Goal: Information Seeking & Learning: Learn about a topic

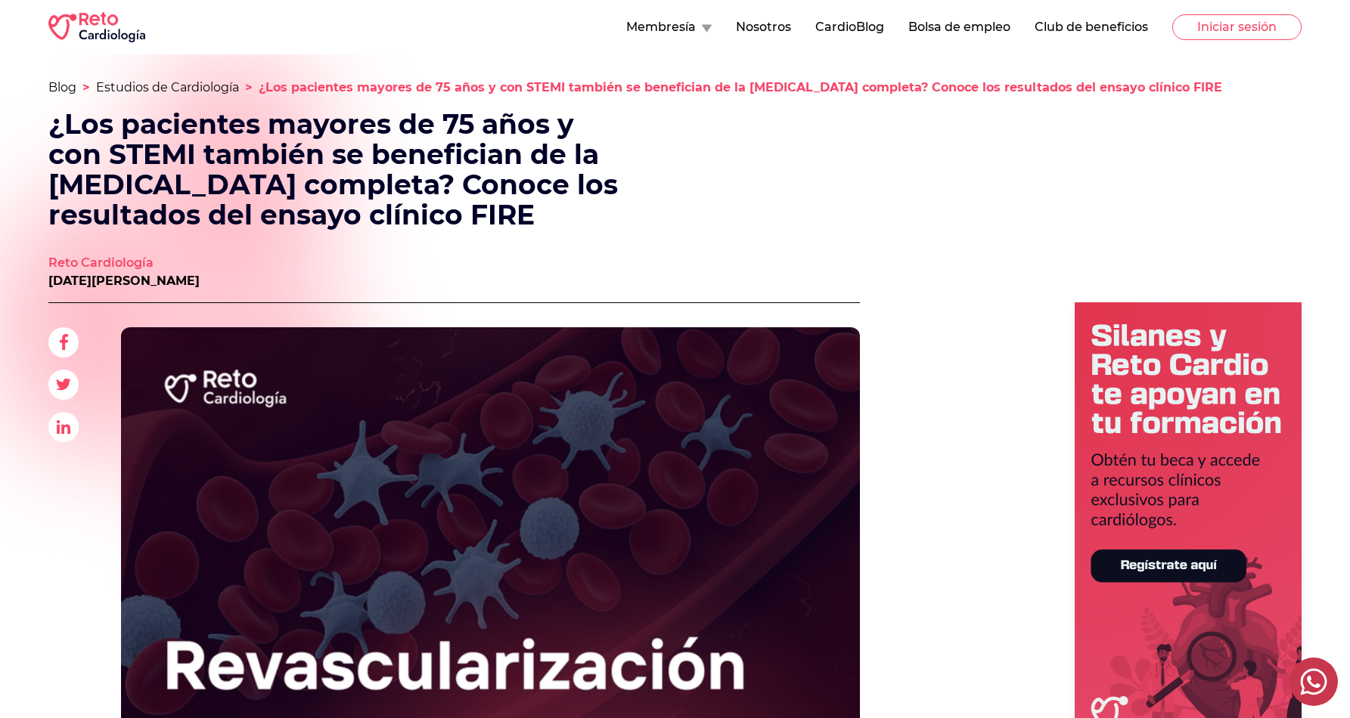
click at [933, 333] on span "Ads" at bounding box center [1116, 538] width 369 height 472
click at [1220, 33] on button "Iniciar sesión" at bounding box center [1236, 27] width 129 height 26
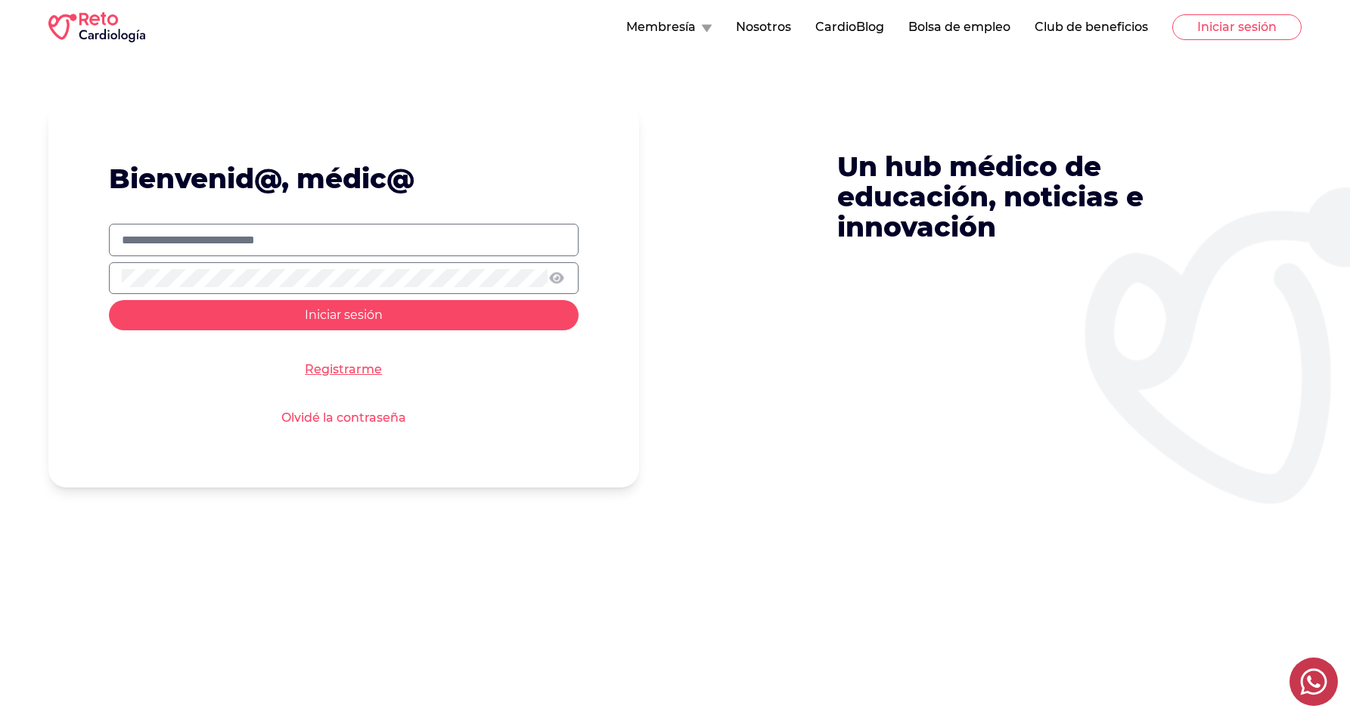
type input "**********"
click at [309, 315] on span "Iniciar sesión" at bounding box center [344, 315] width 78 height 14
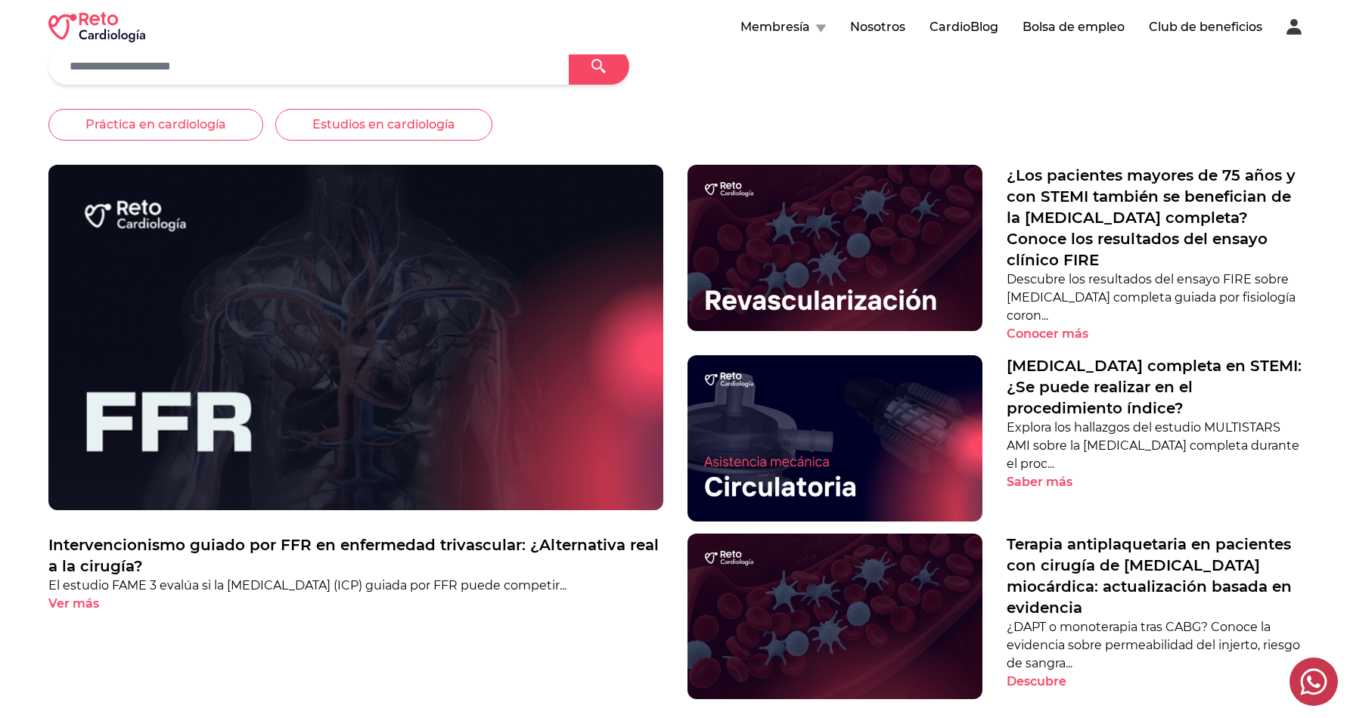
scroll to position [479, 0]
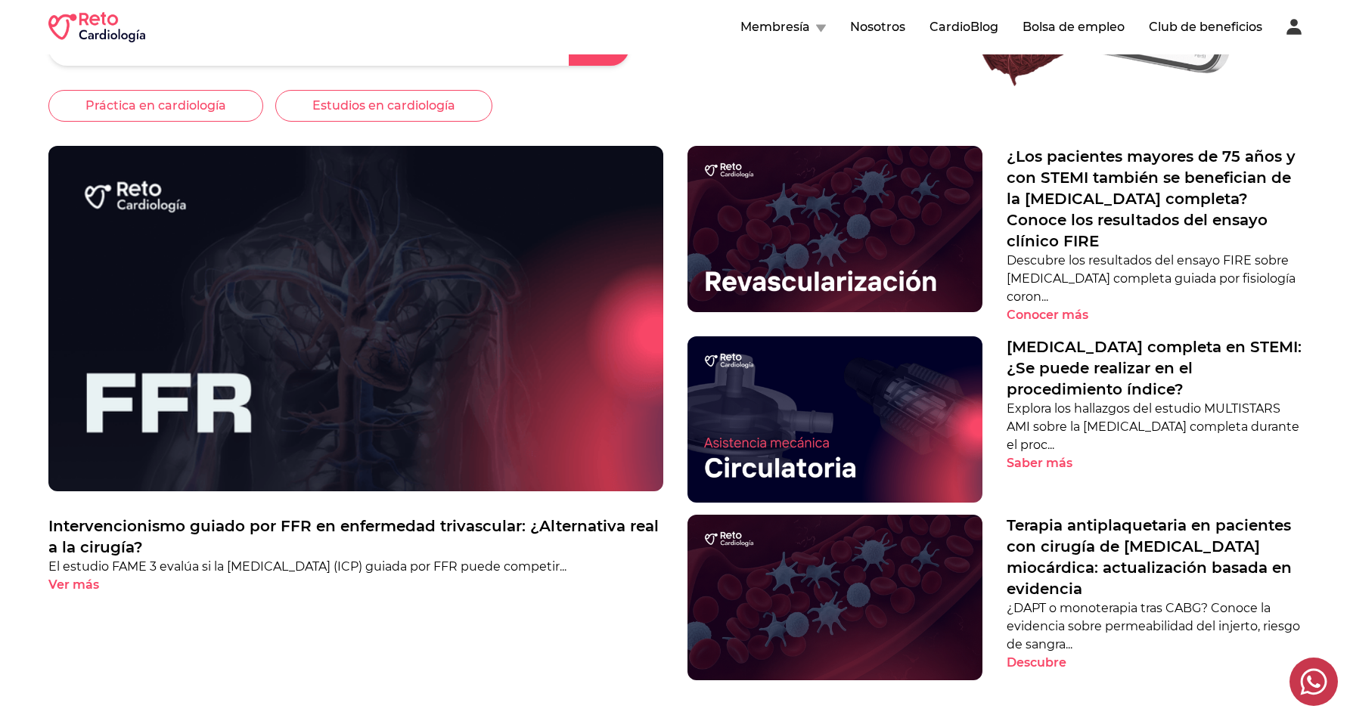
click at [820, 244] on img at bounding box center [834, 229] width 295 height 166
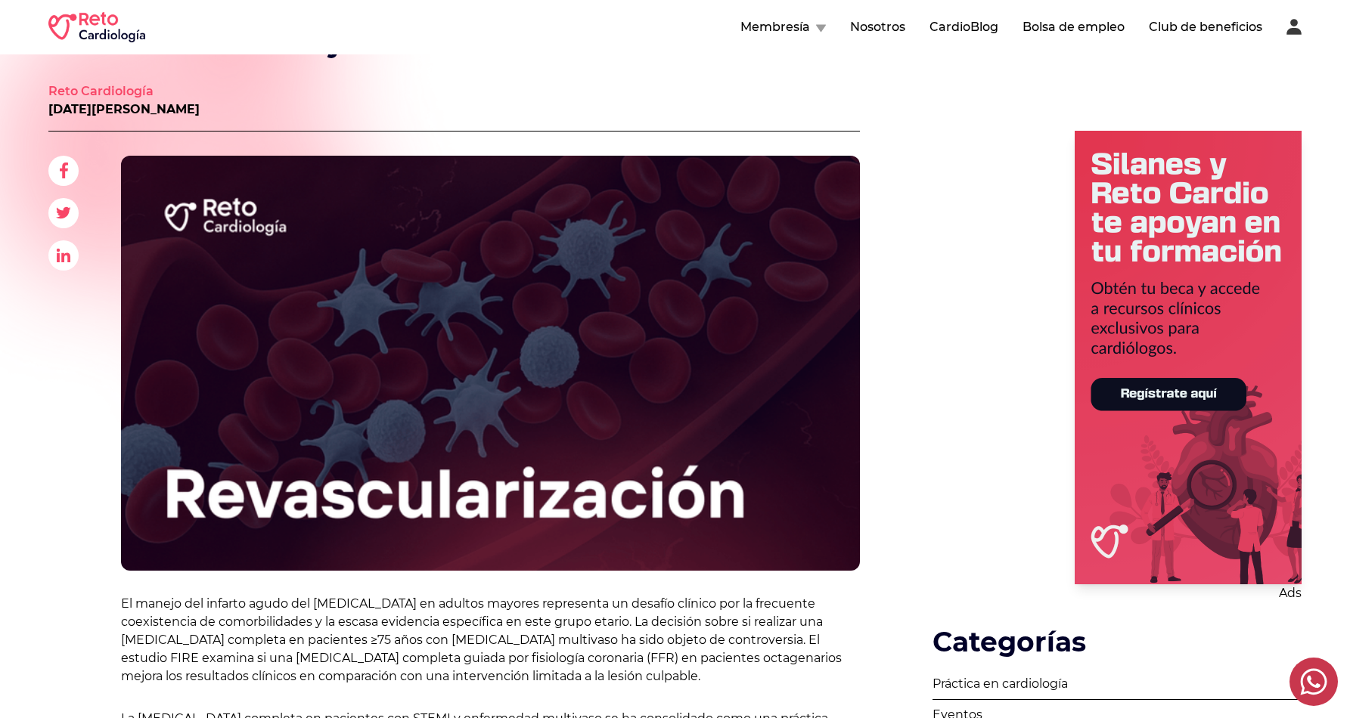
scroll to position [168, 0]
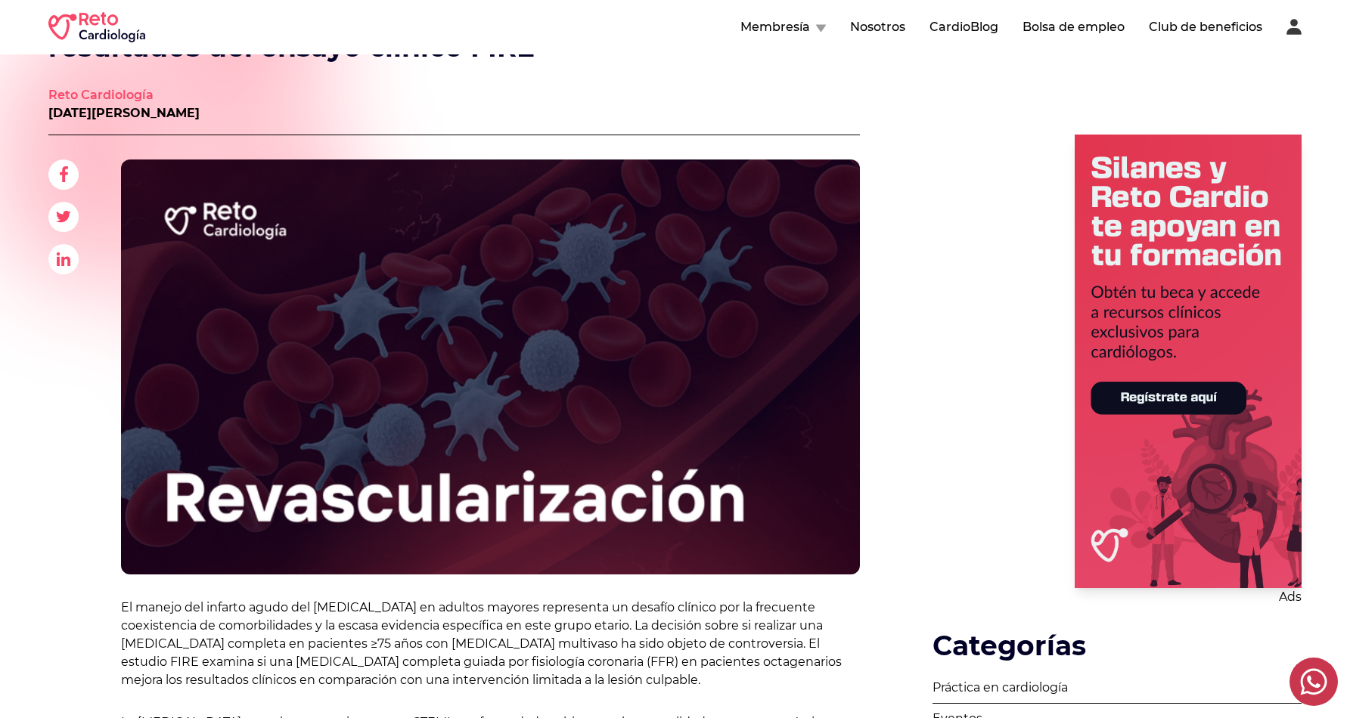
click at [1139, 396] on 1 at bounding box center [1187, 362] width 227 height 454
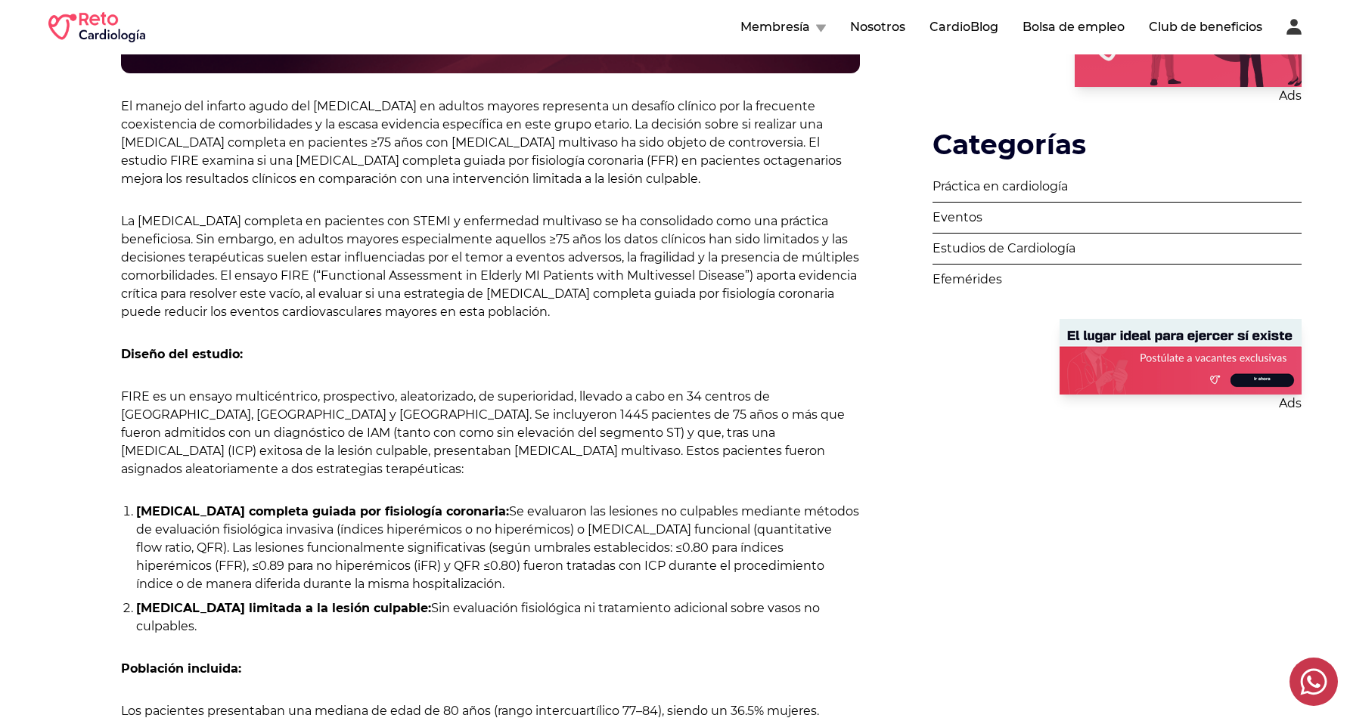
scroll to position [686, 0]
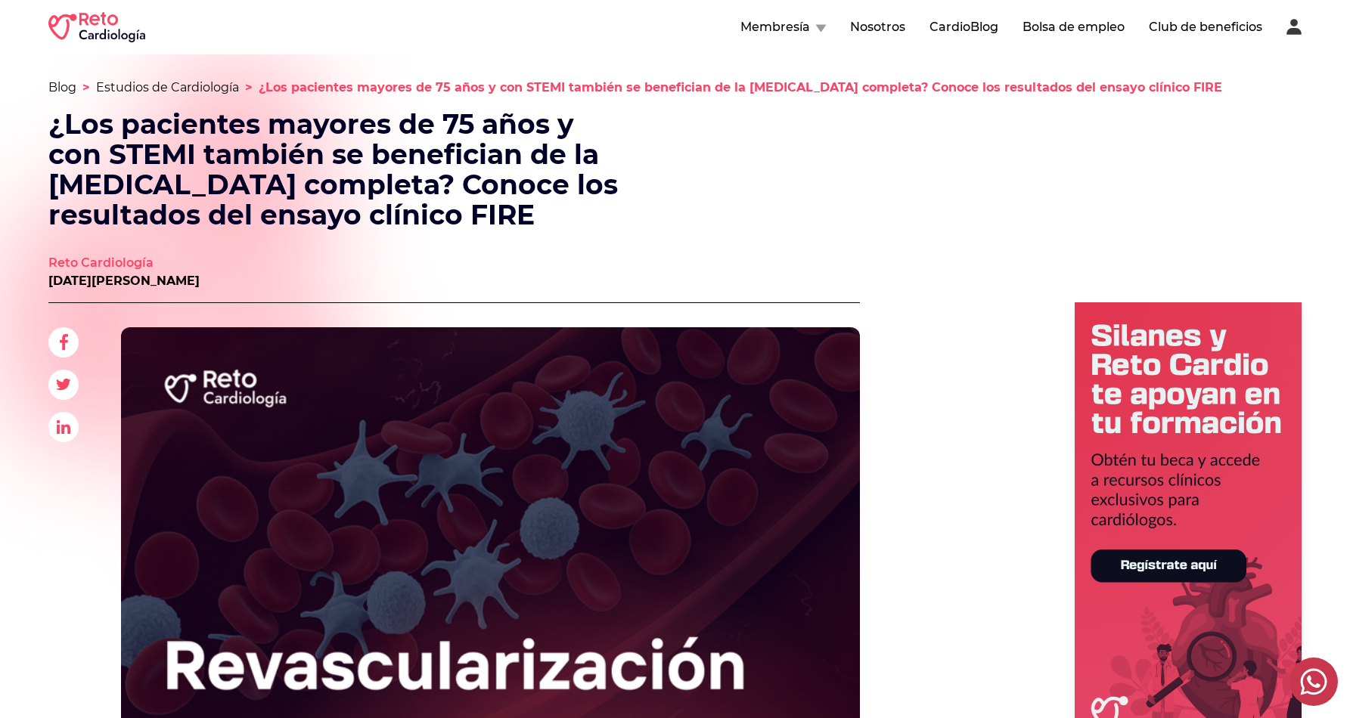
scroll to position [0, 0]
click at [139, 95] on p "Blog > Estudios de Cardiología > ¿Los pacientes mayores de 75 años y con STEMI …" at bounding box center [674, 88] width 1253 height 18
click at [139, 92] on link "Estudios de Cardiología" at bounding box center [167, 87] width 143 height 14
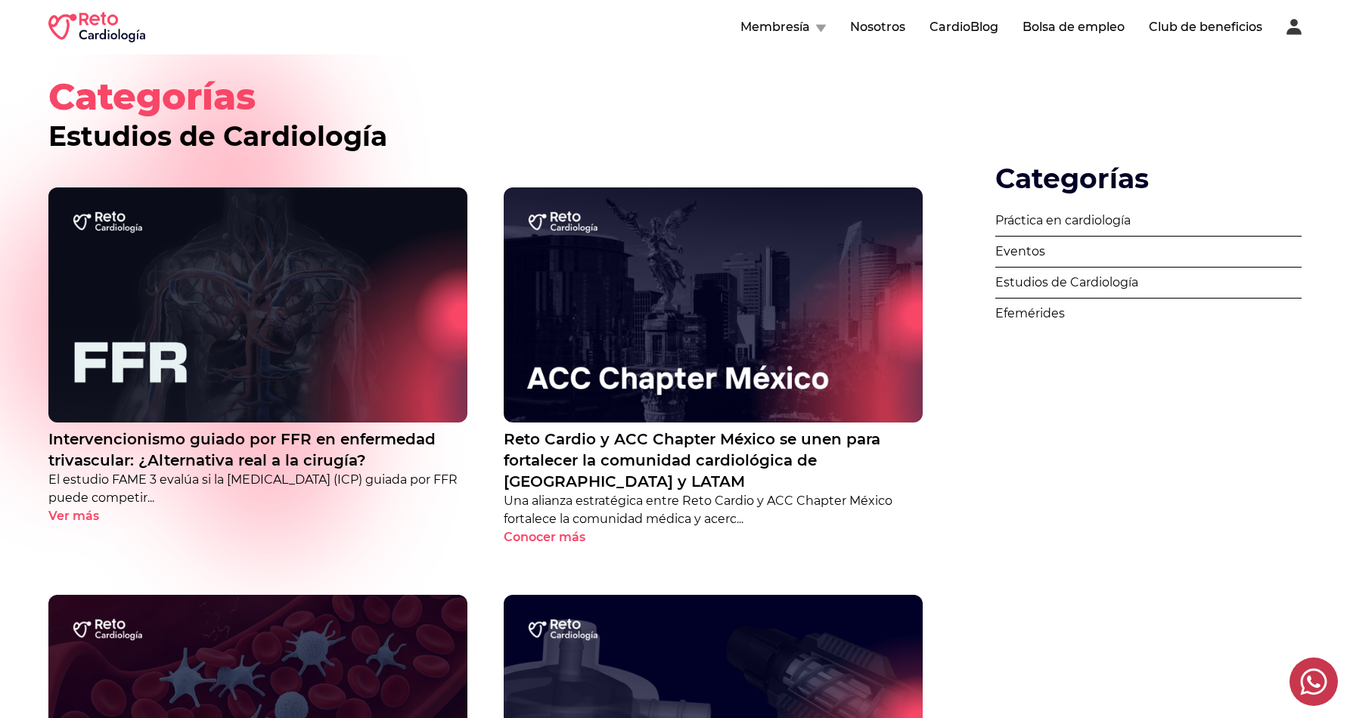
scroll to position [-1, 0]
click at [649, 333] on img at bounding box center [713, 306] width 419 height 236
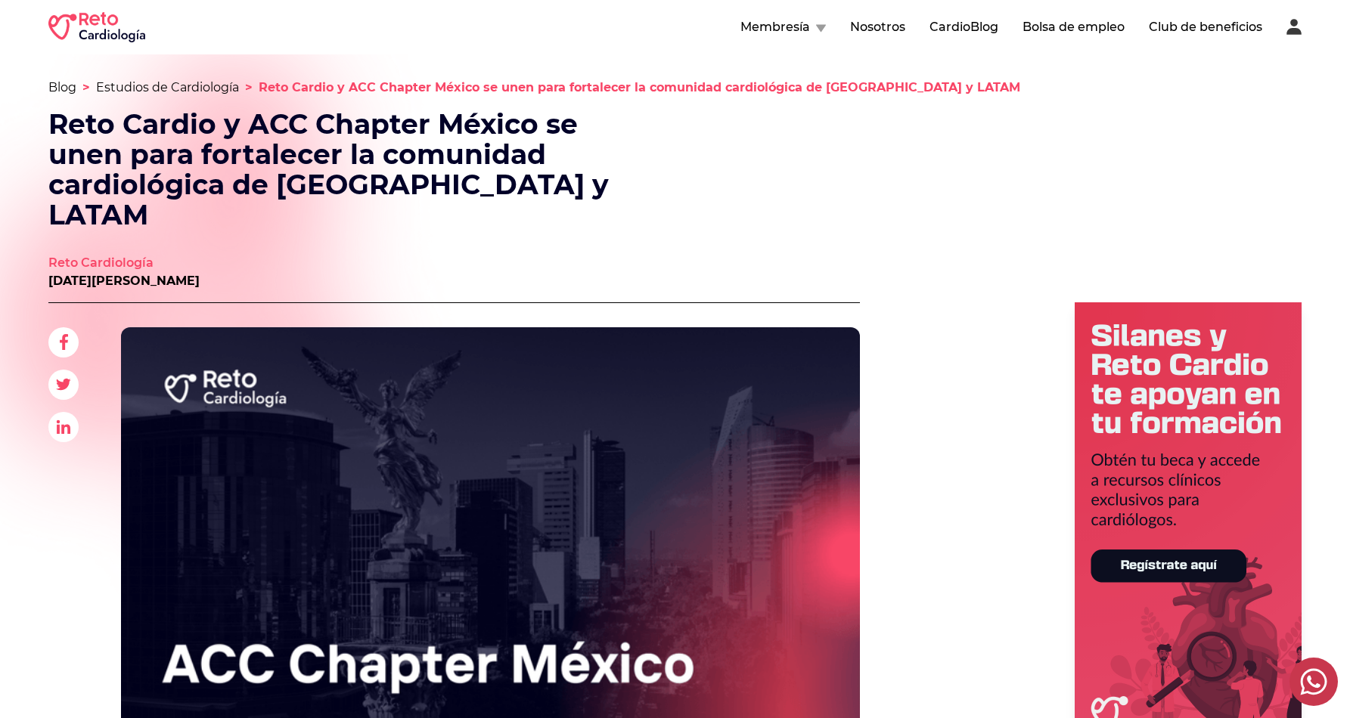
click at [61, 86] on link "Blog" at bounding box center [62, 87] width 28 height 14
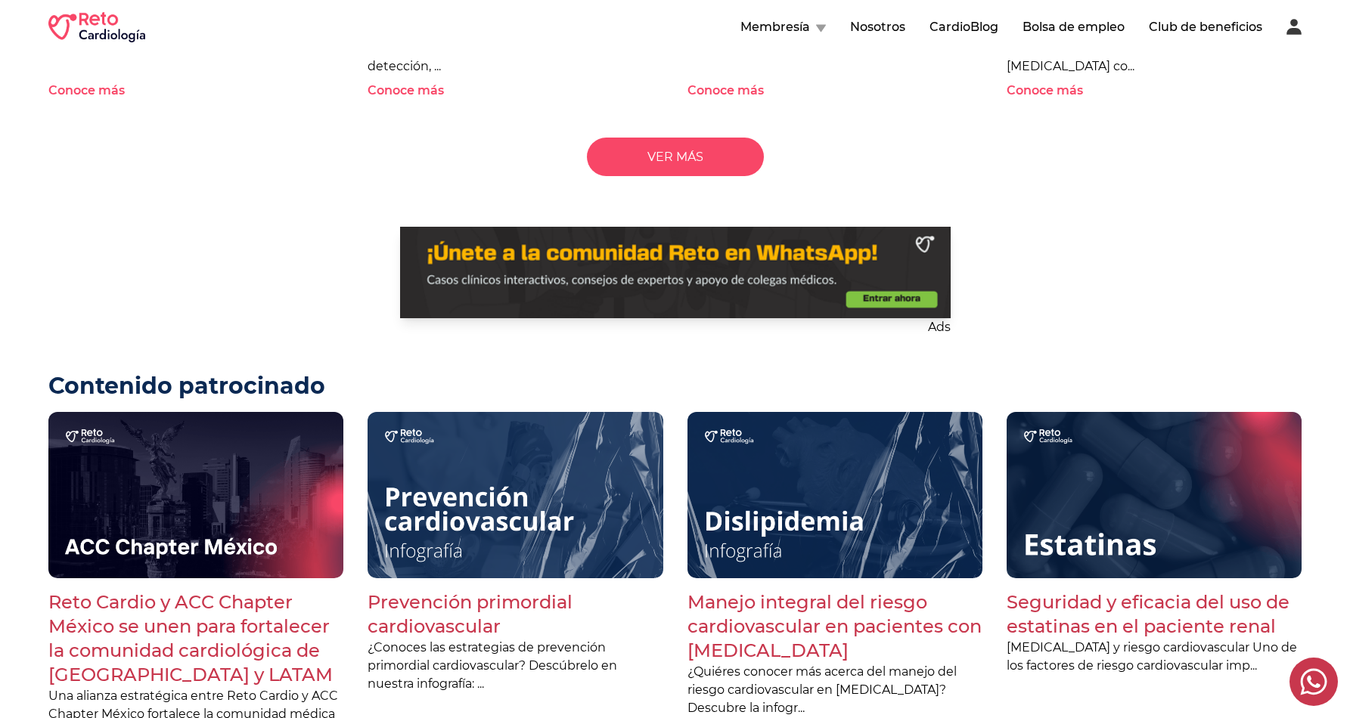
scroll to position [1645, 0]
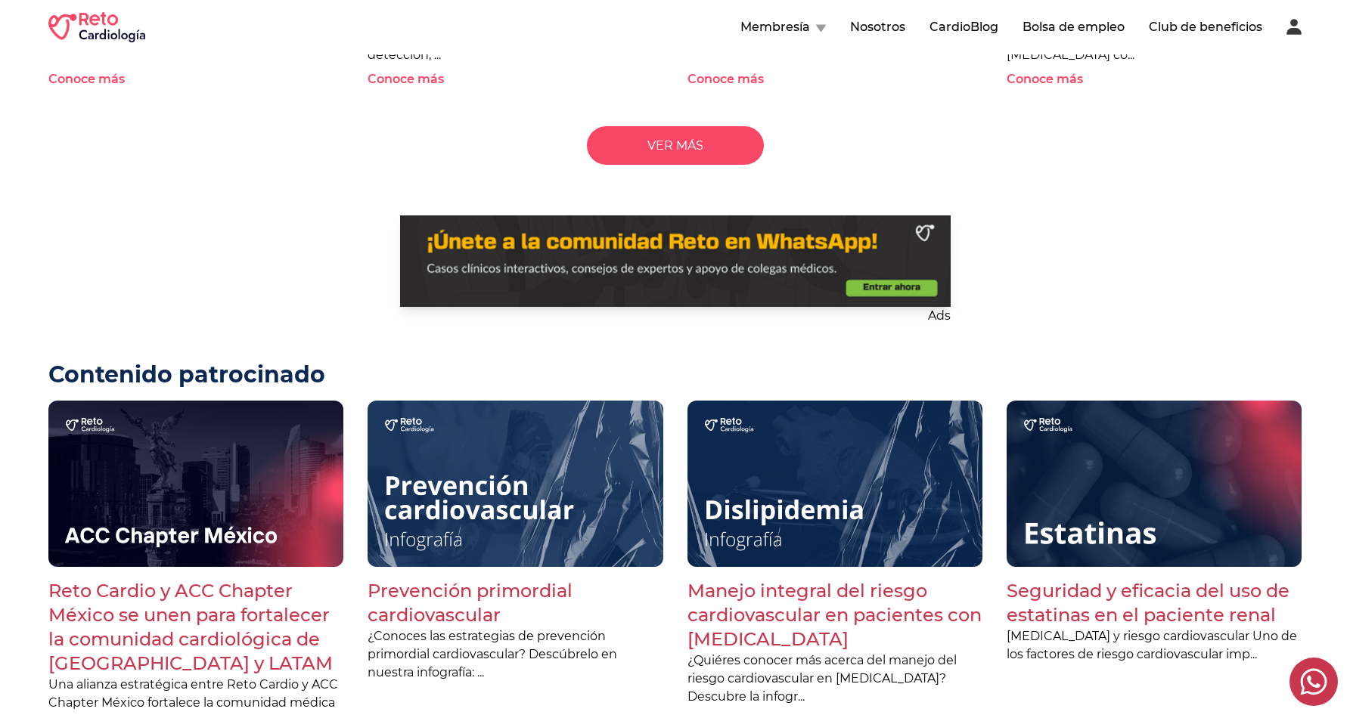
click at [887, 290] on 1 at bounding box center [675, 260] width 550 height 91
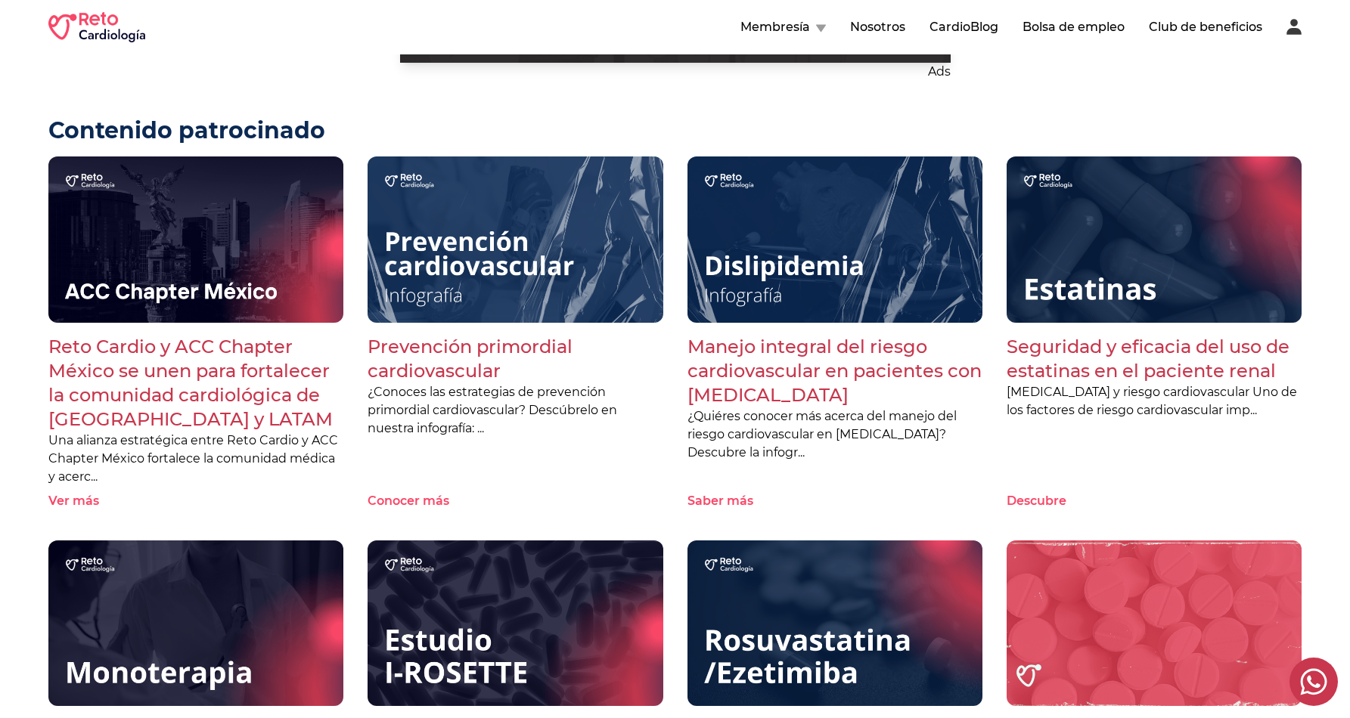
scroll to position [1893, 0]
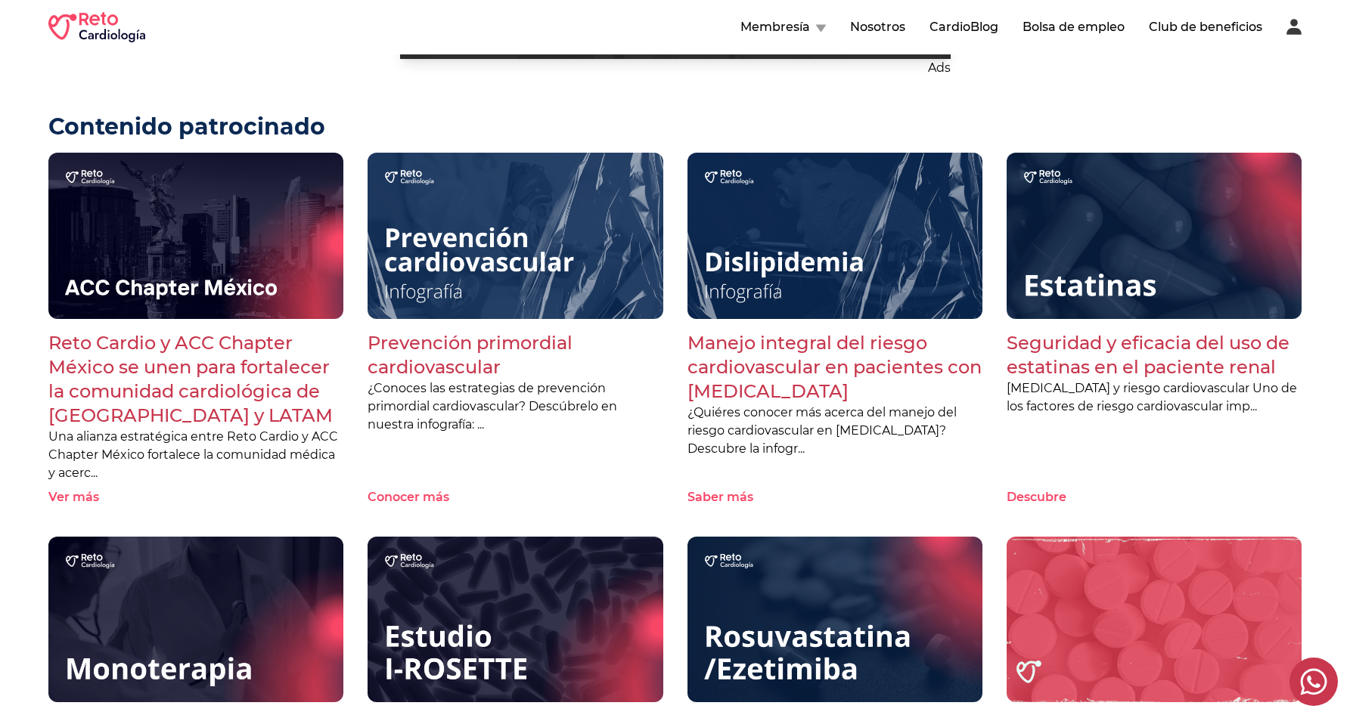
click at [432, 365] on p "Prevención primordial cardiovascular" at bounding box center [514, 355] width 295 height 48
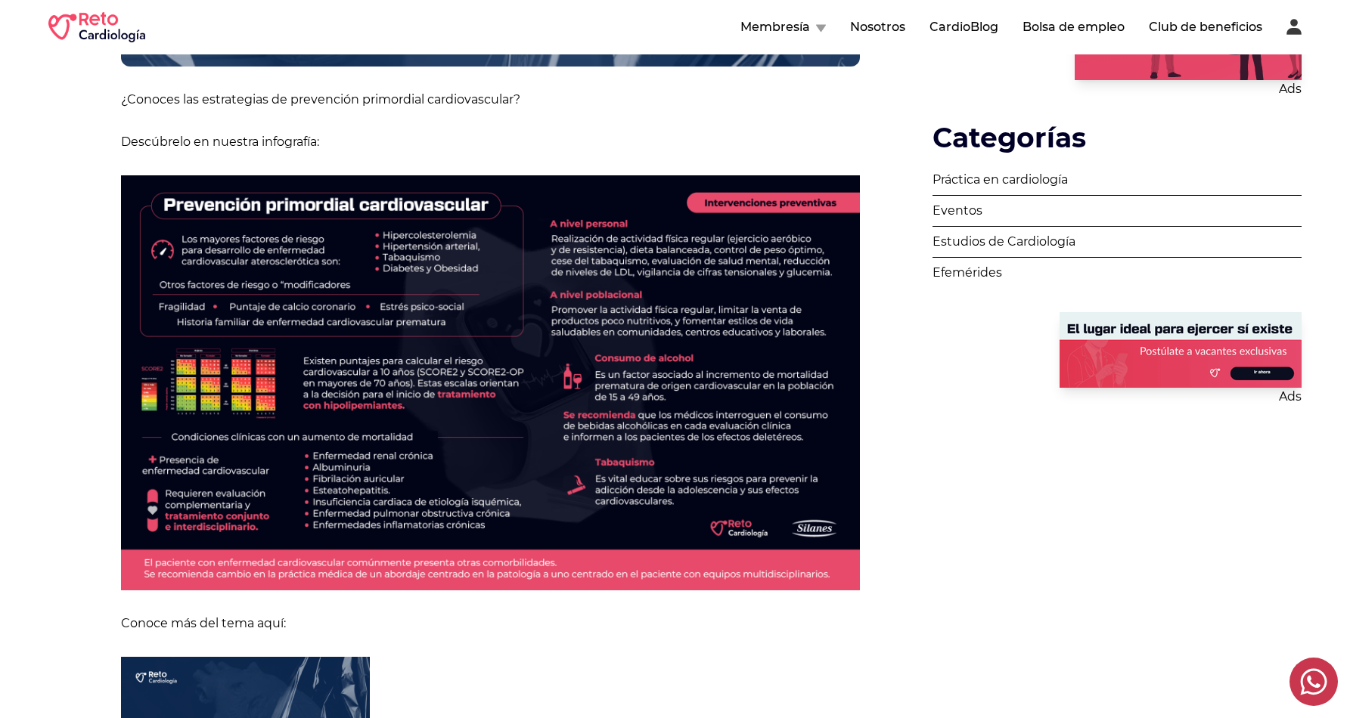
scroll to position [95, 0]
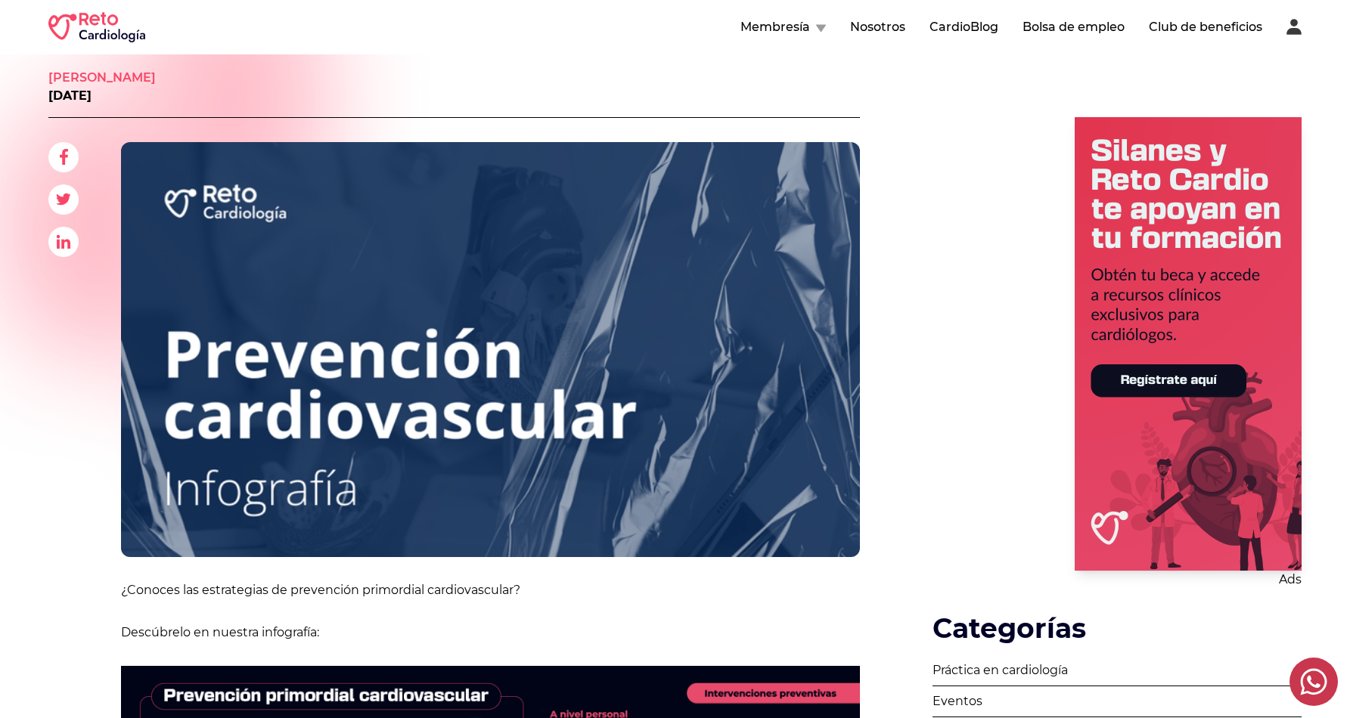
click at [959, 141] on span "Ads" at bounding box center [1116, 353] width 369 height 472
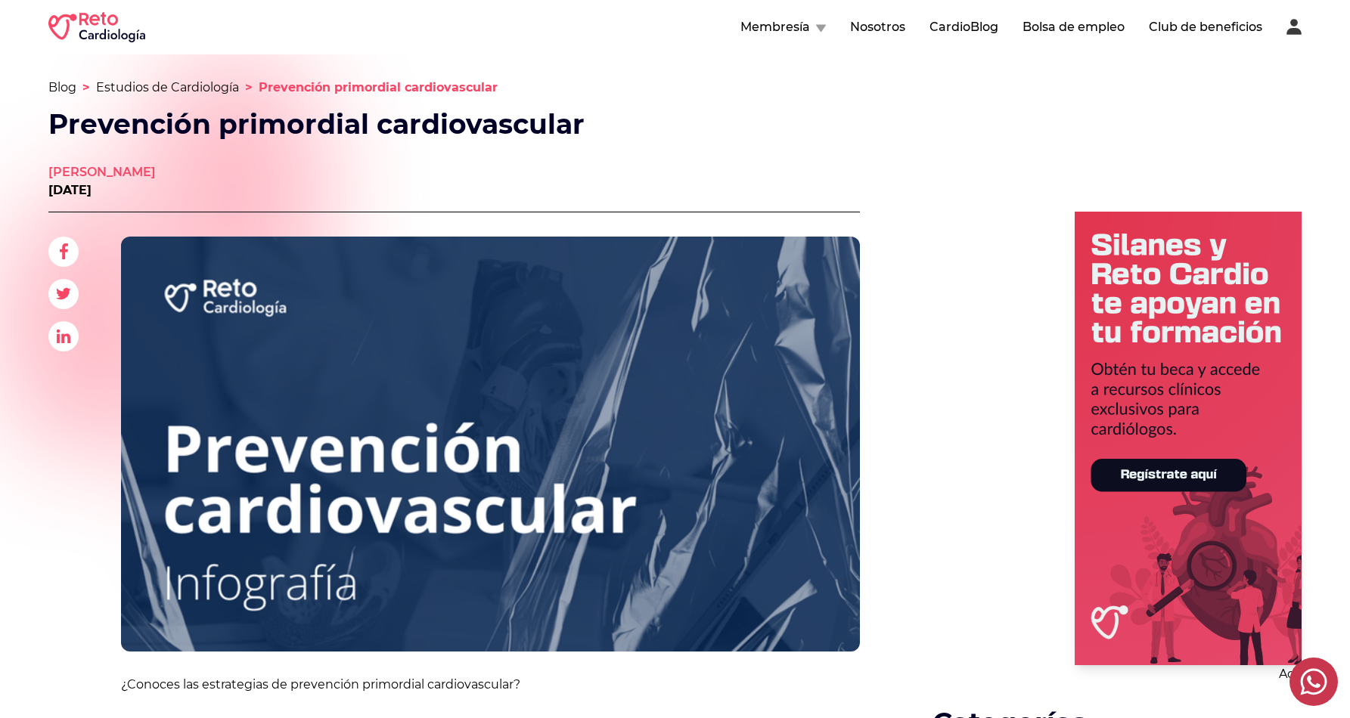
scroll to position [0, 0]
click at [934, 554] on span "Ads" at bounding box center [1116, 448] width 369 height 472
click at [103, 186] on p "[DATE]" at bounding box center [101, 190] width 107 height 18
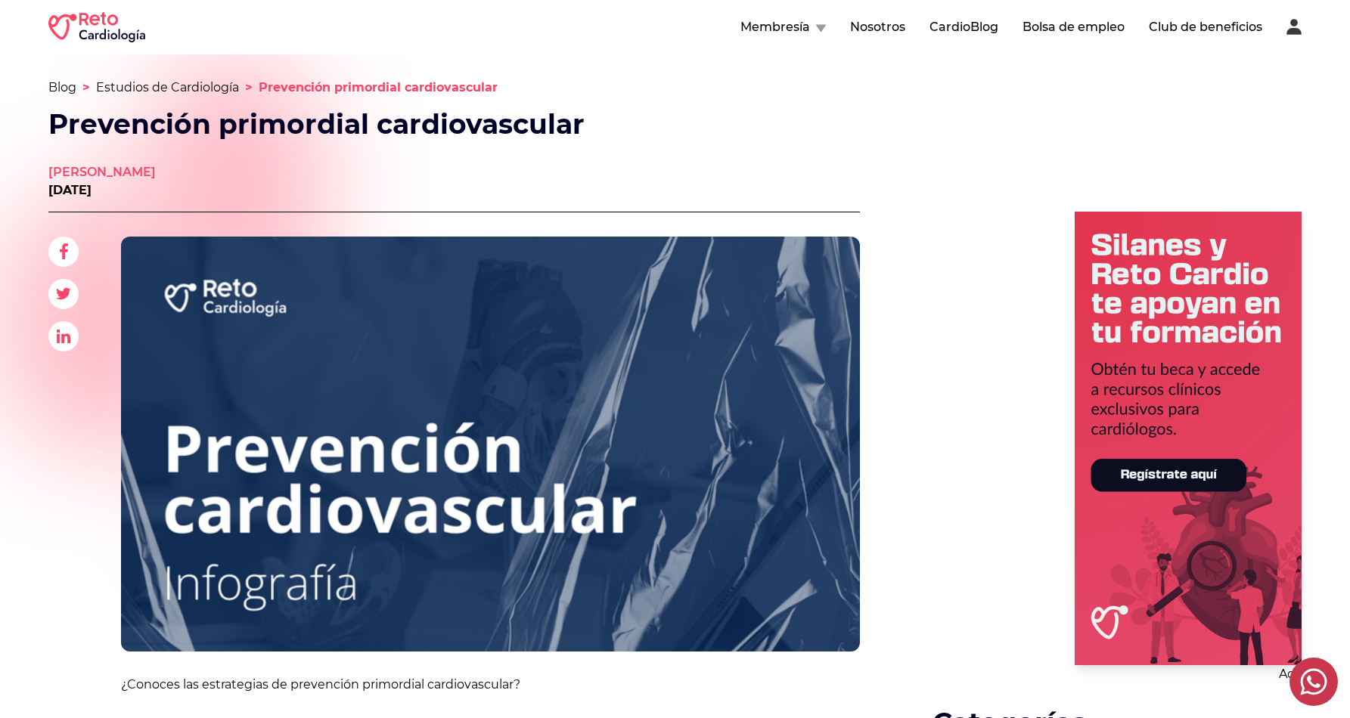
click at [156, 190] on p "[DATE]" at bounding box center [101, 190] width 107 height 18
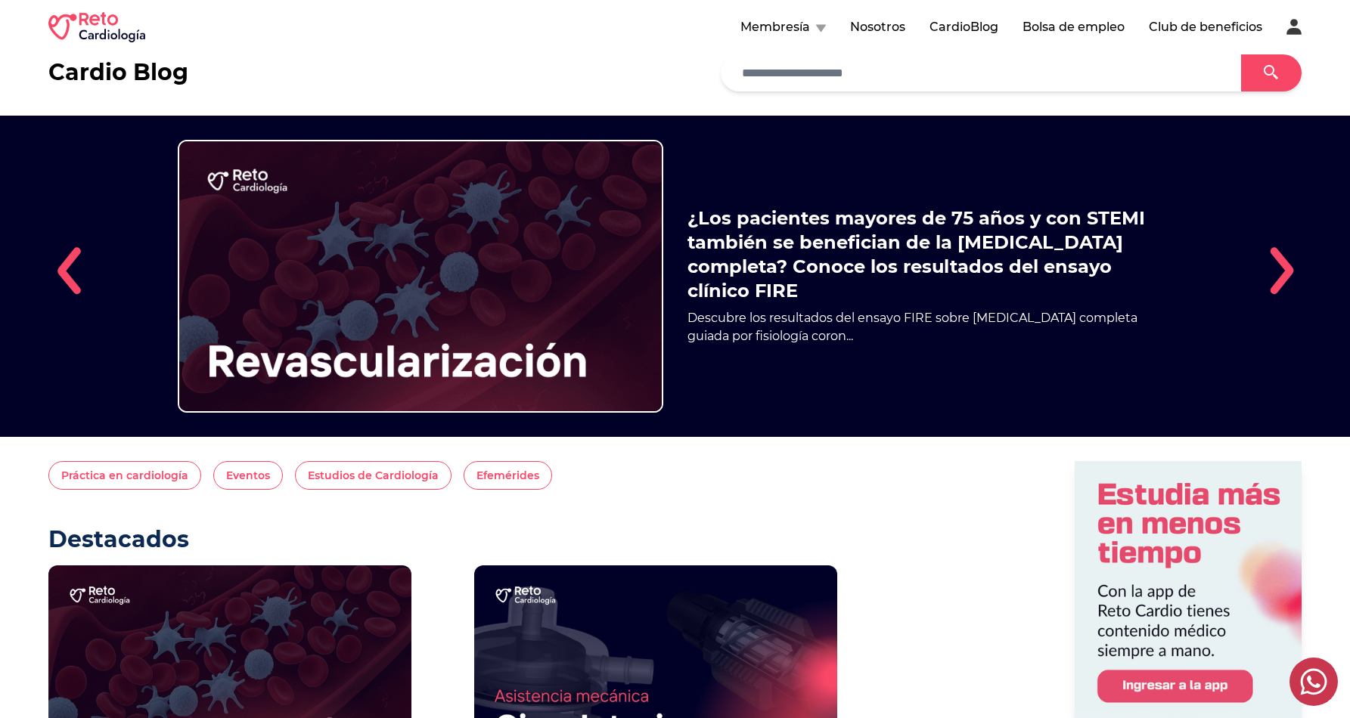
click at [97, 29] on img at bounding box center [96, 27] width 97 height 30
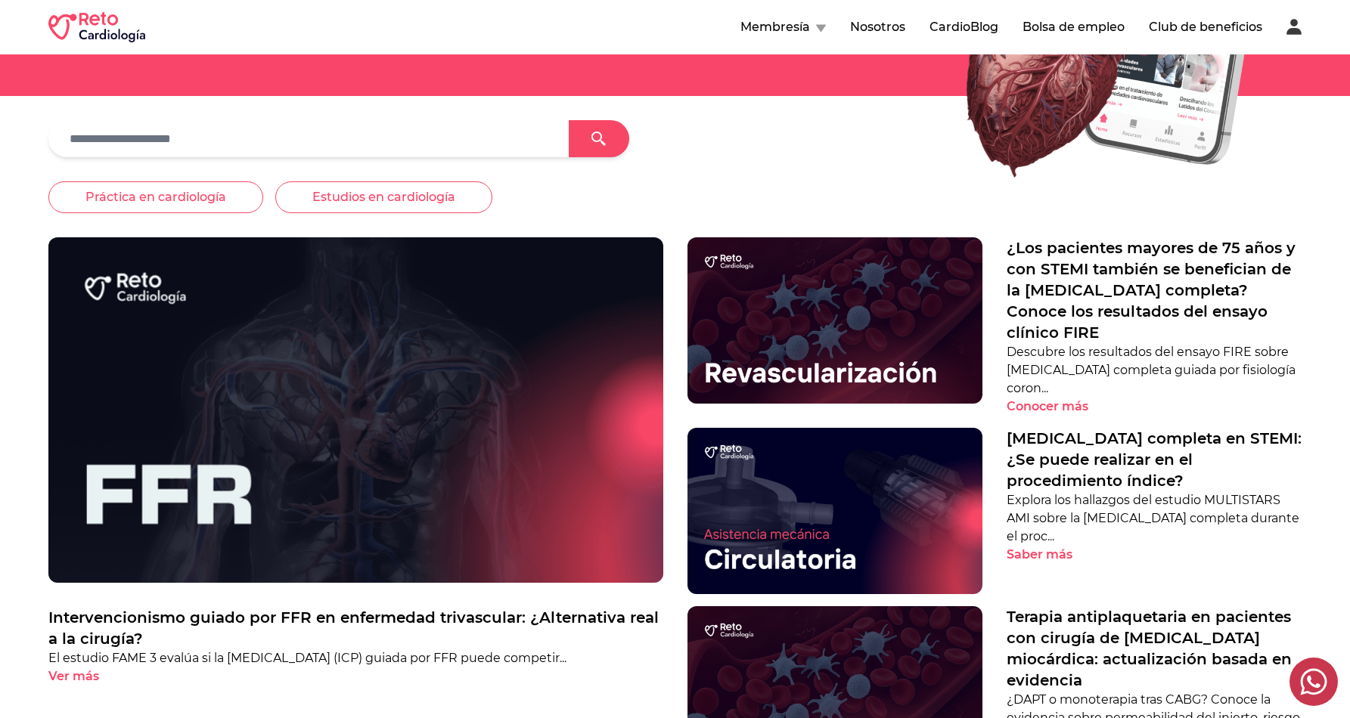
scroll to position [591, 0]
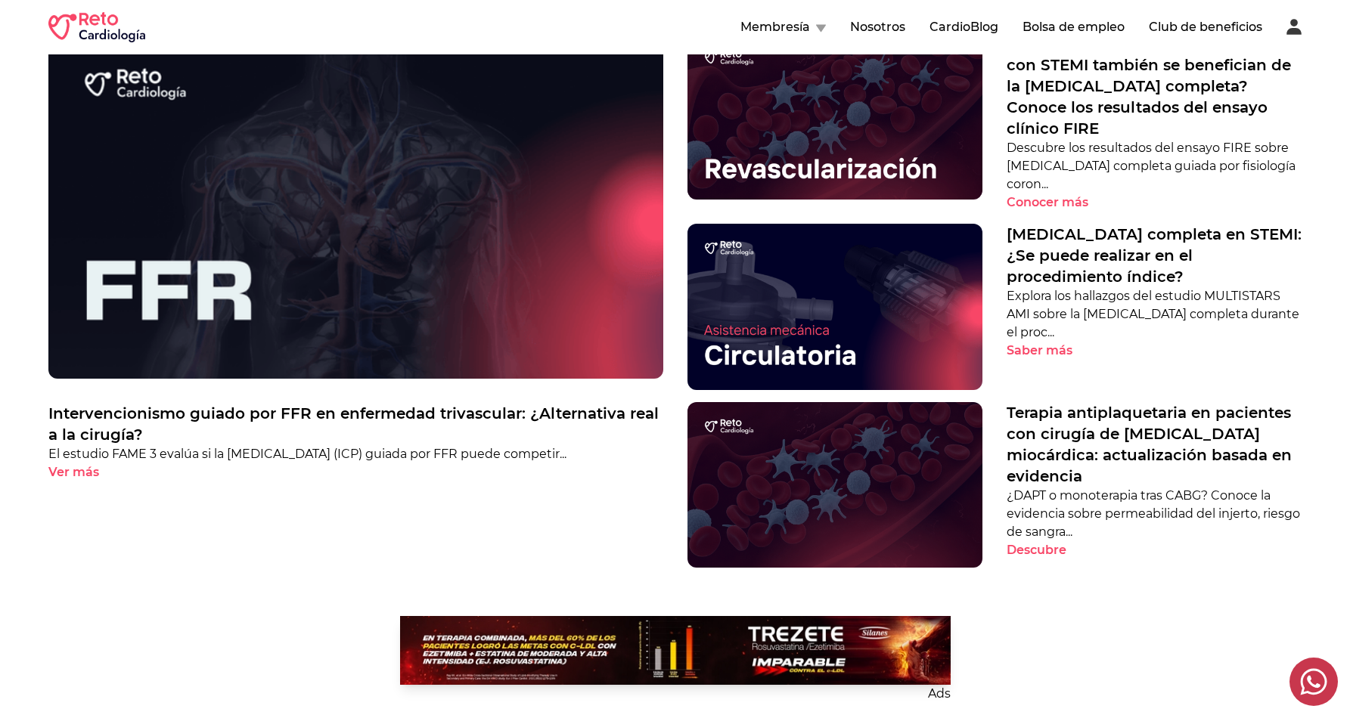
click at [29, 388] on div "Práctica en cardiología Estudios en cardiología Intervencionismo guiado por FFR…" at bounding box center [675, 254] width 1350 height 676
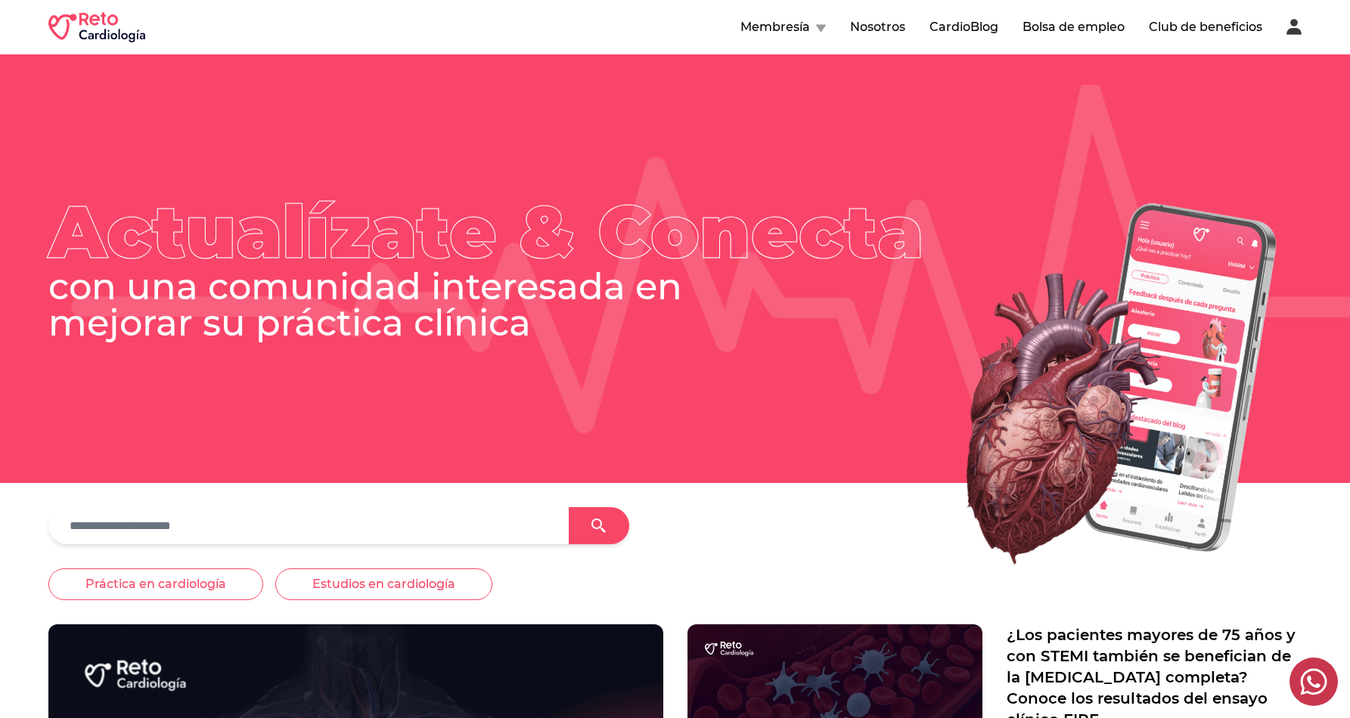
scroll to position [0, 0]
click at [742, 529] on div at bounding box center [674, 525] width 1253 height 37
click at [824, 575] on div "Práctica en cardiología Estudios en cardiología" at bounding box center [674, 585] width 1253 height 32
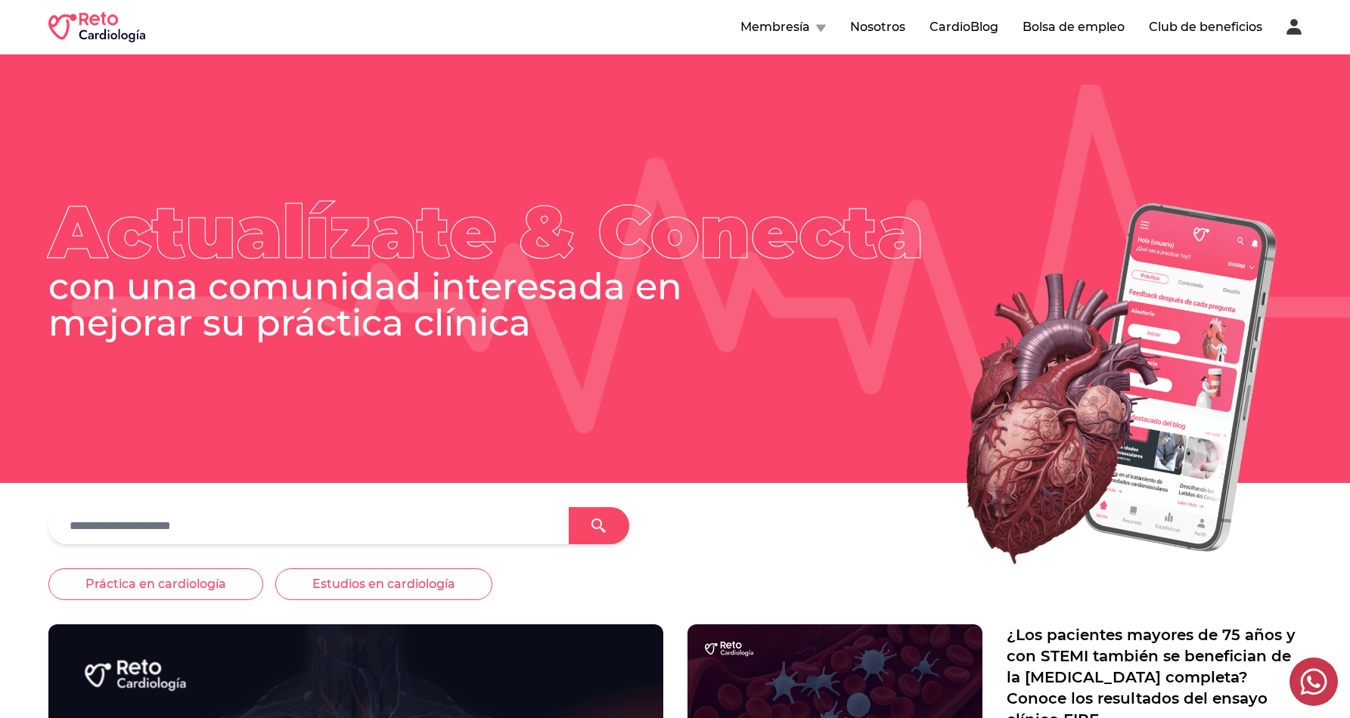
click at [1192, 26] on button "Club de beneficios" at bounding box center [1205, 27] width 113 height 18
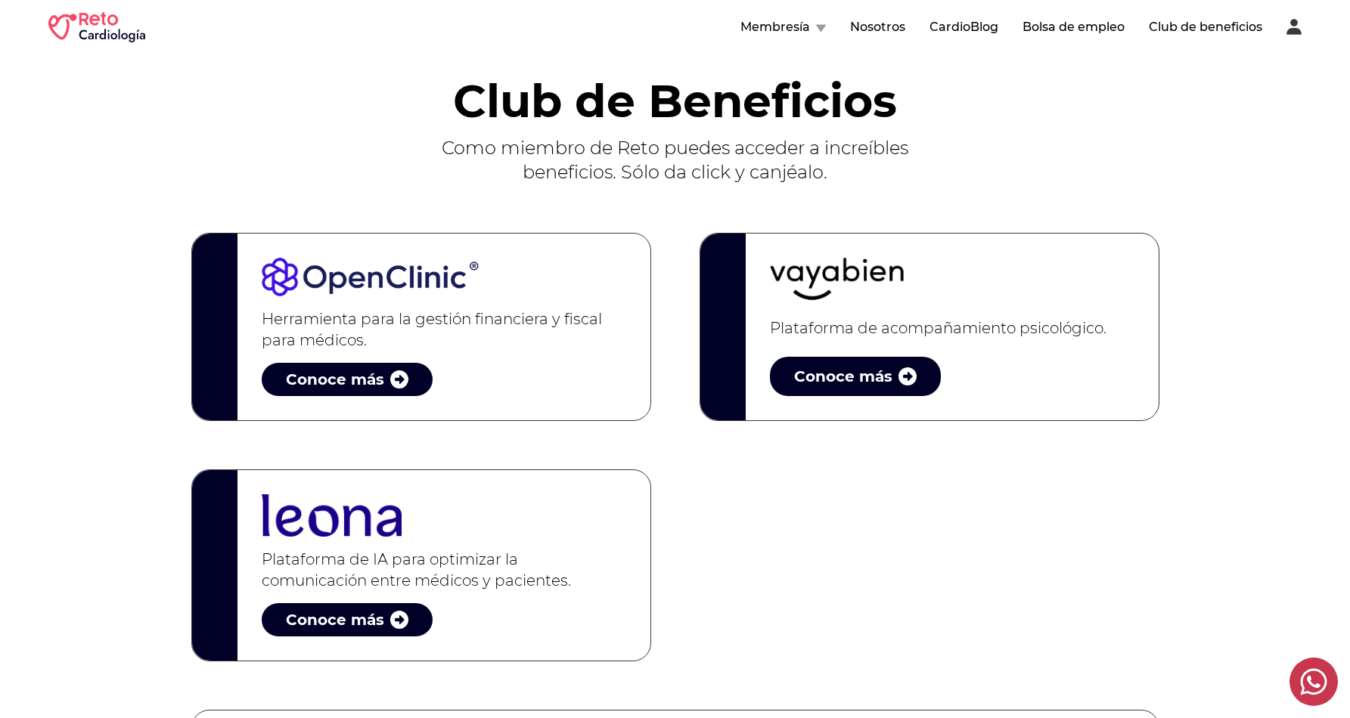
click at [846, 549] on div "Herramienta para la gestión financiera y fiscal para médicos. Conoce más Plataf…" at bounding box center [675, 446] width 968 height 525
click at [1212, 192] on div "Club de Beneficios Como miembro de Reto puedes acceder a increíbles beneficios.…" at bounding box center [674, 431] width 1253 height 754
click at [810, 535] on div "Herramienta para la gestión financiera y fiscal para médicos. Conoce más Plataf…" at bounding box center [675, 446] width 968 height 525
click at [874, 545] on div "Herramienta para la gestión financiera y fiscal para médicos. Conoce más Plataf…" at bounding box center [675, 446] width 968 height 525
click at [819, 575] on div "Herramienta para la gestión financiera y fiscal para médicos. Conoce más Plataf…" at bounding box center [675, 446] width 968 height 525
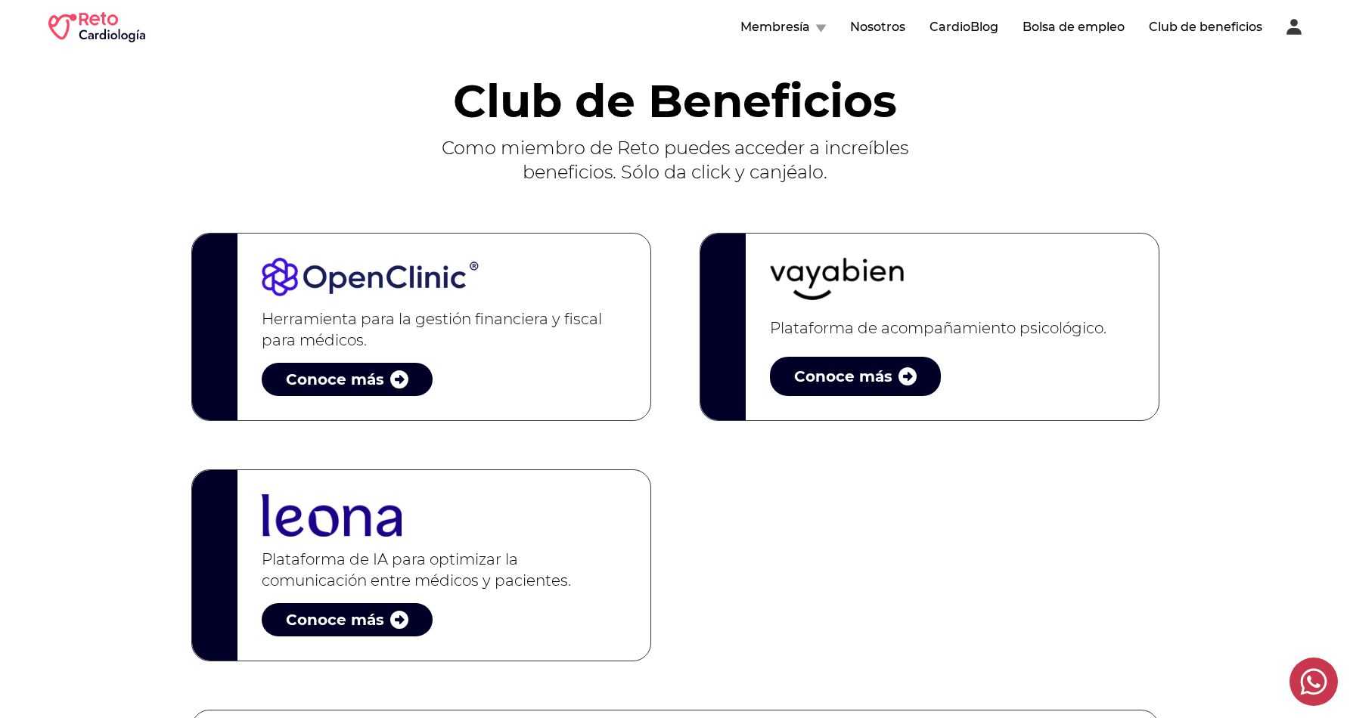
click at [910, 560] on div "Herramienta para la gestión financiera y fiscal para médicos. Conoce más Plataf…" at bounding box center [675, 446] width 968 height 525
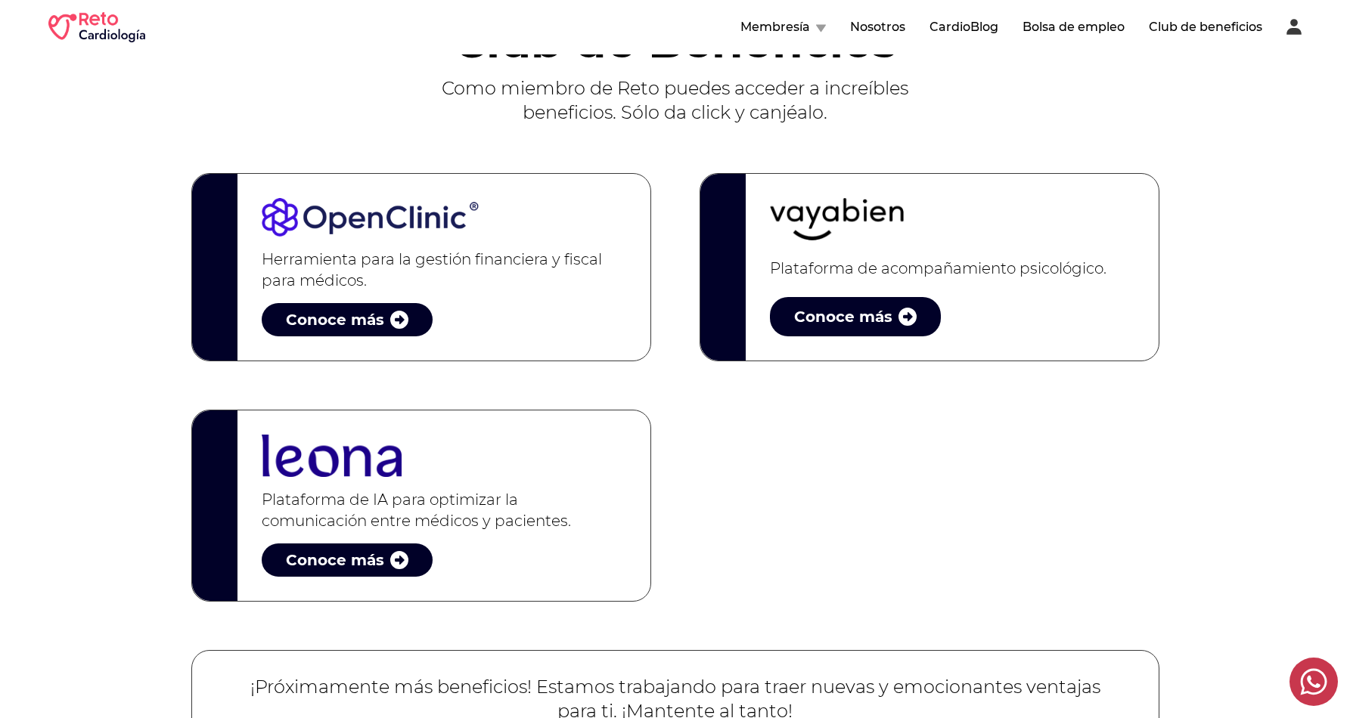
scroll to position [78, 0]
